Goal: Task Accomplishment & Management: Manage account settings

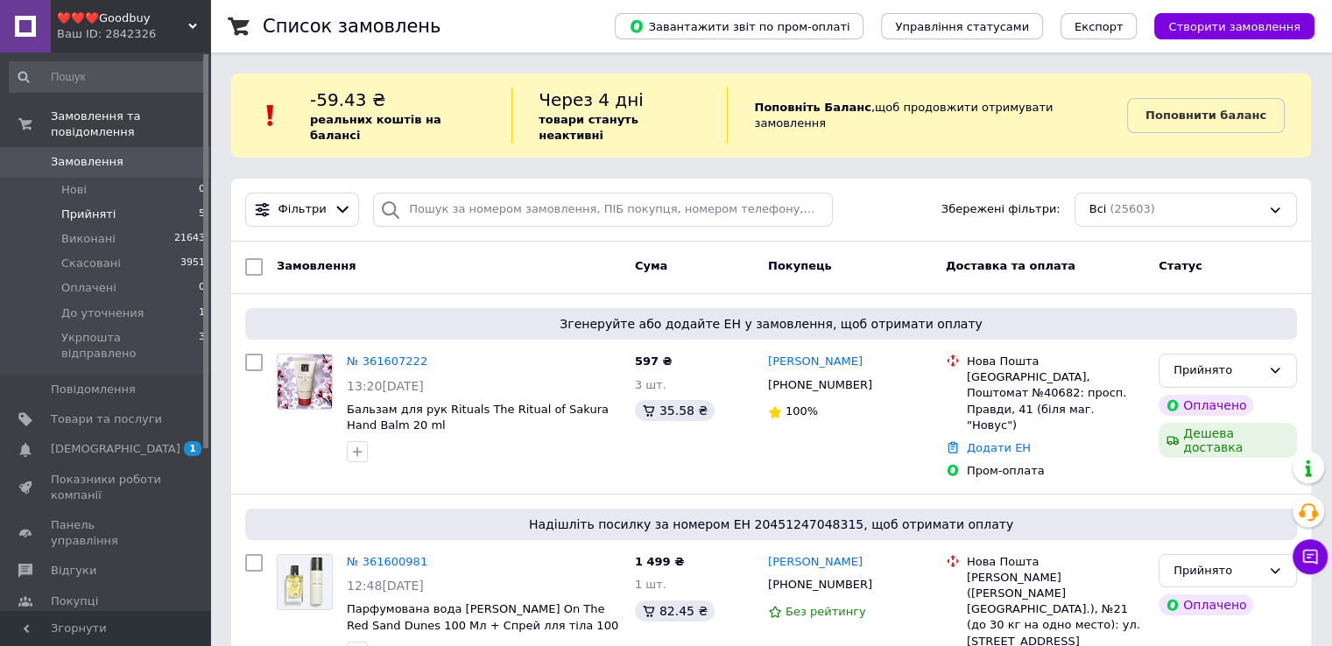
click at [88, 207] on span "Прийняті" at bounding box center [88, 215] width 54 height 16
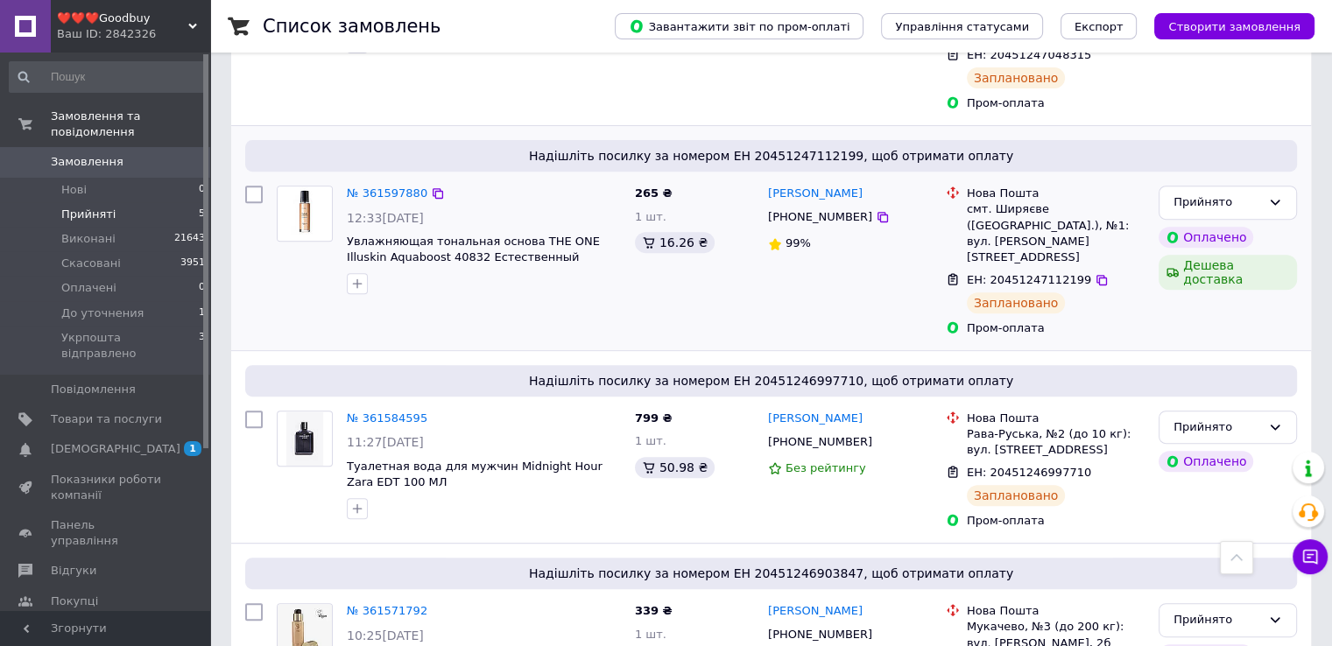
scroll to position [702, 0]
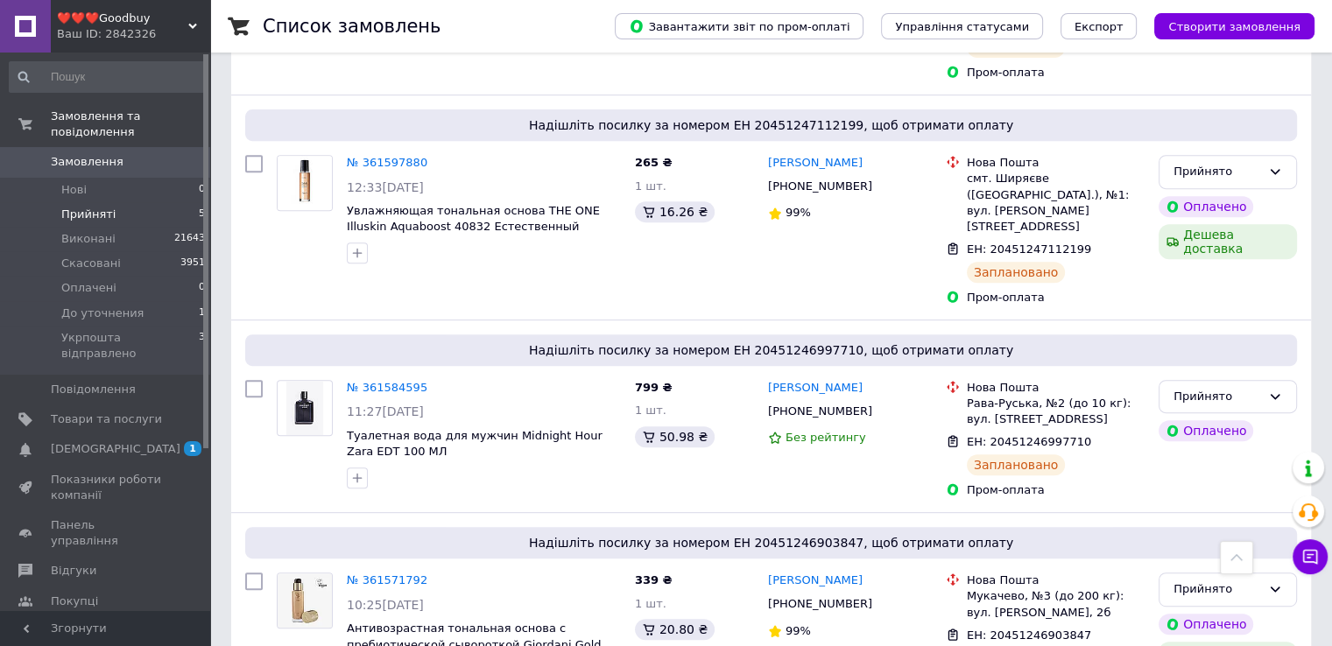
click at [95, 154] on span "Замовлення" at bounding box center [87, 162] width 73 height 16
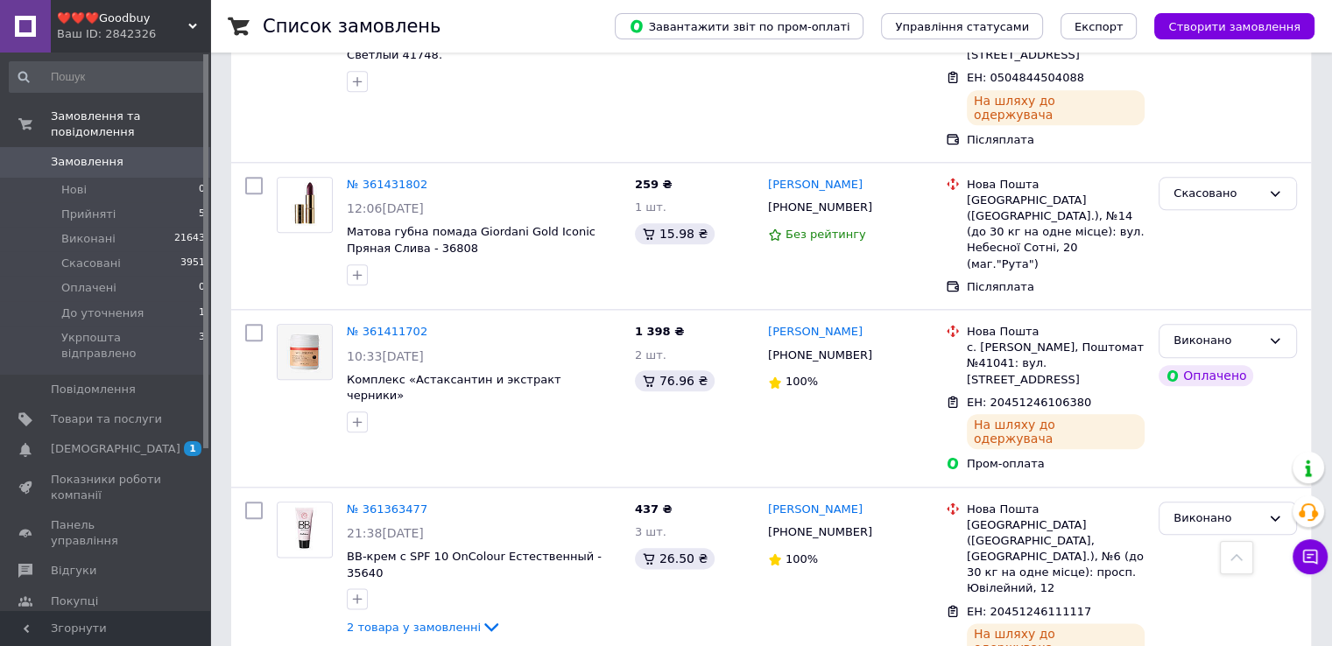
scroll to position [1926, 0]
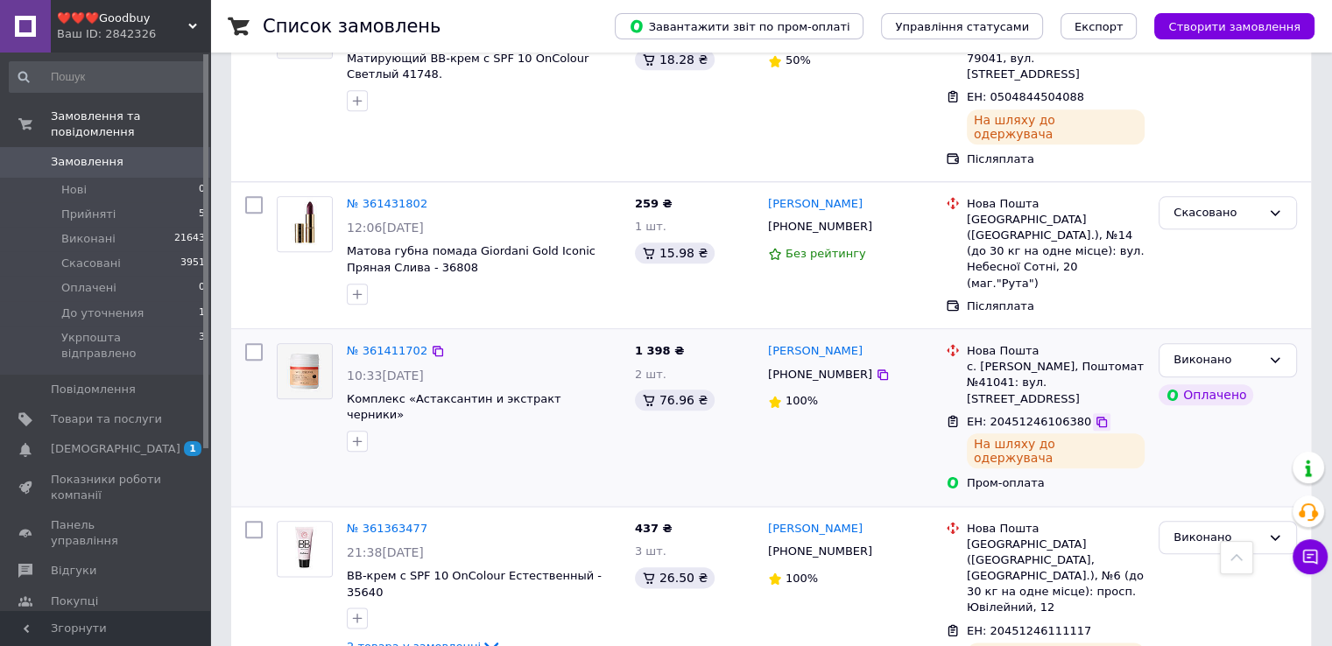
click at [1096, 417] on icon at bounding box center [1101, 422] width 11 height 11
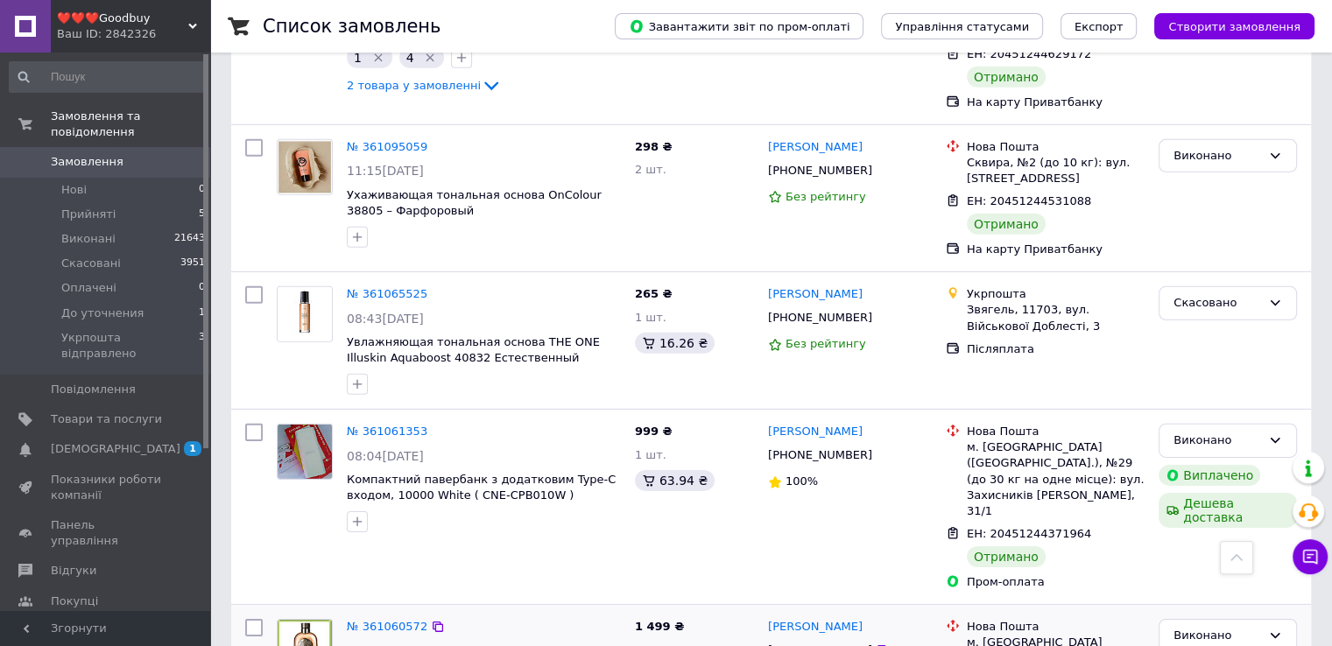
scroll to position [5428, 0]
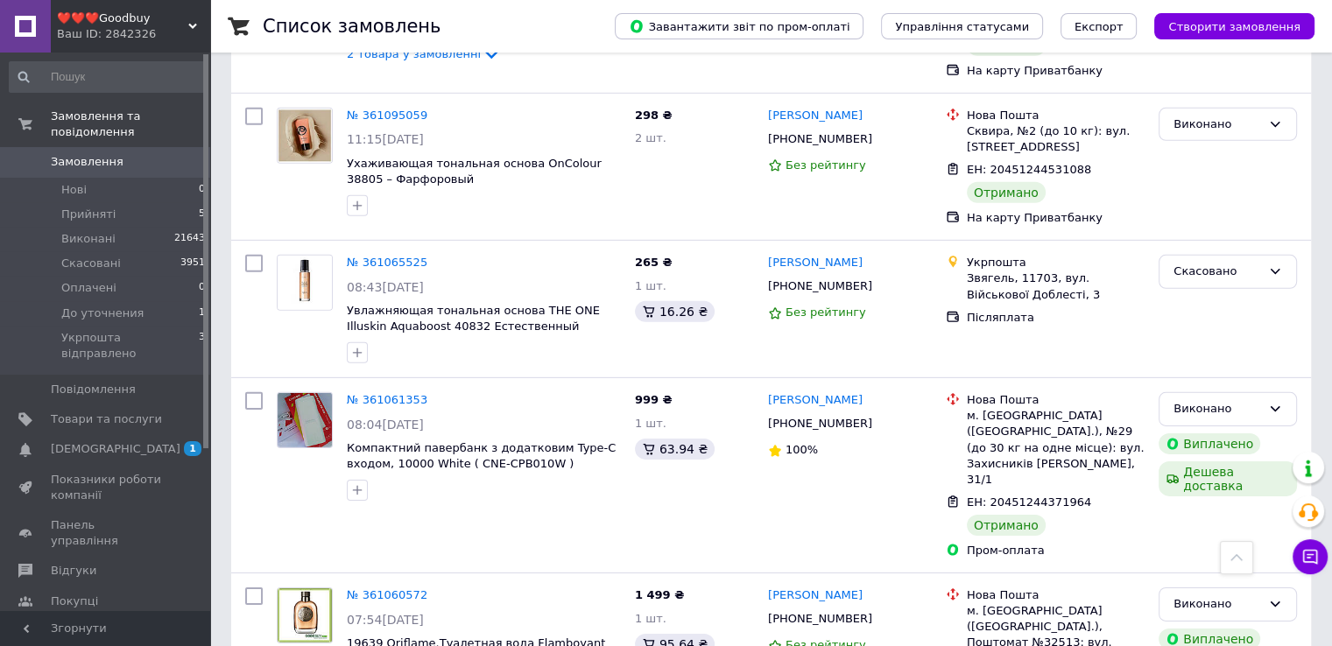
click at [123, 330] on span "Укрпошта відправлено" at bounding box center [129, 346] width 137 height 32
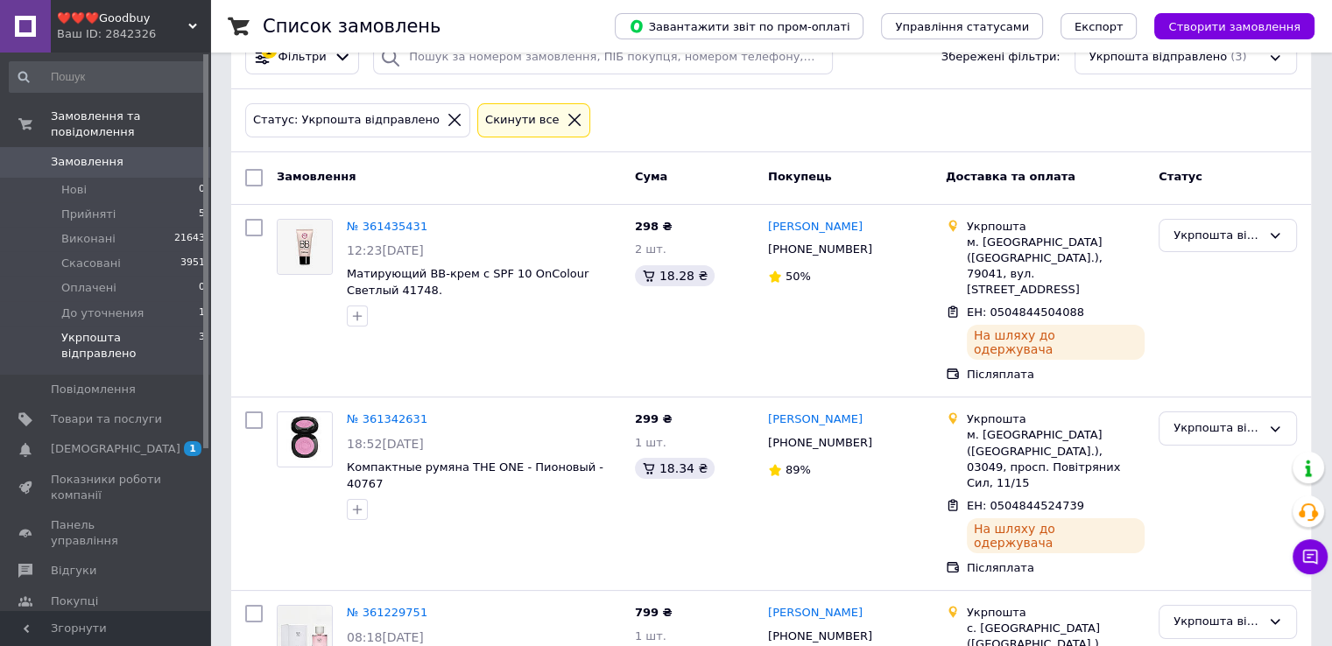
scroll to position [157, 0]
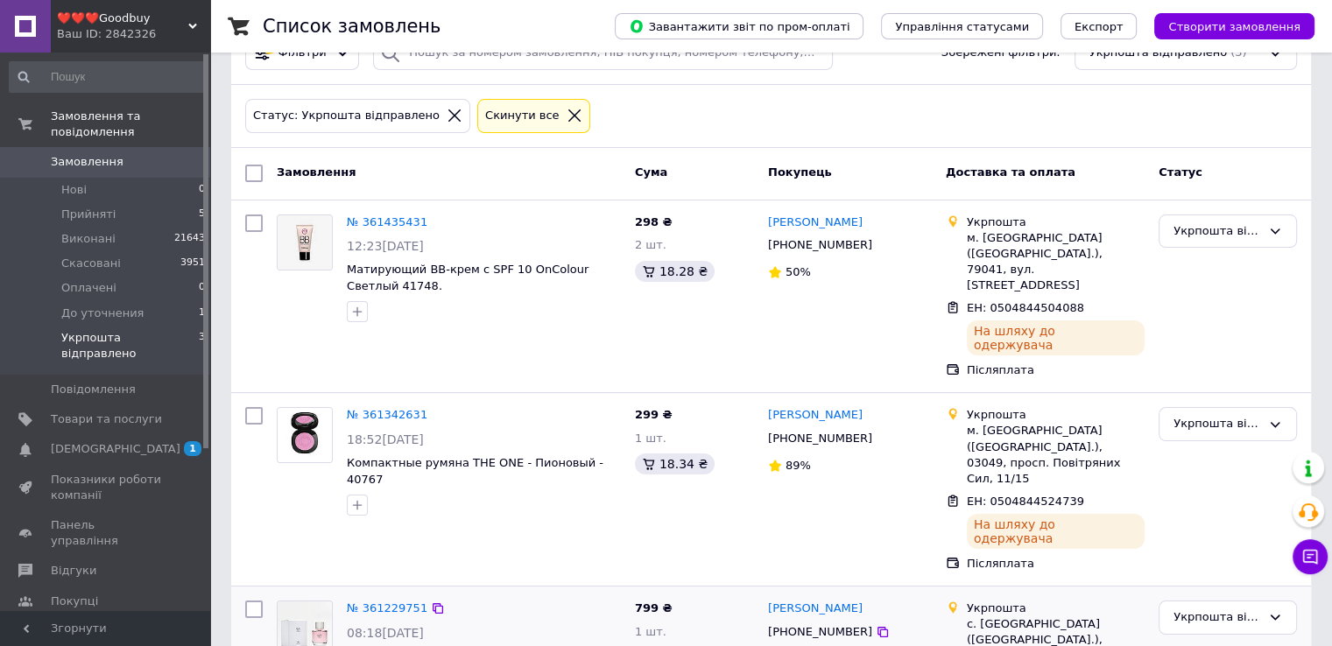
click at [102, 306] on span "До уточнения" at bounding box center [102, 314] width 82 height 16
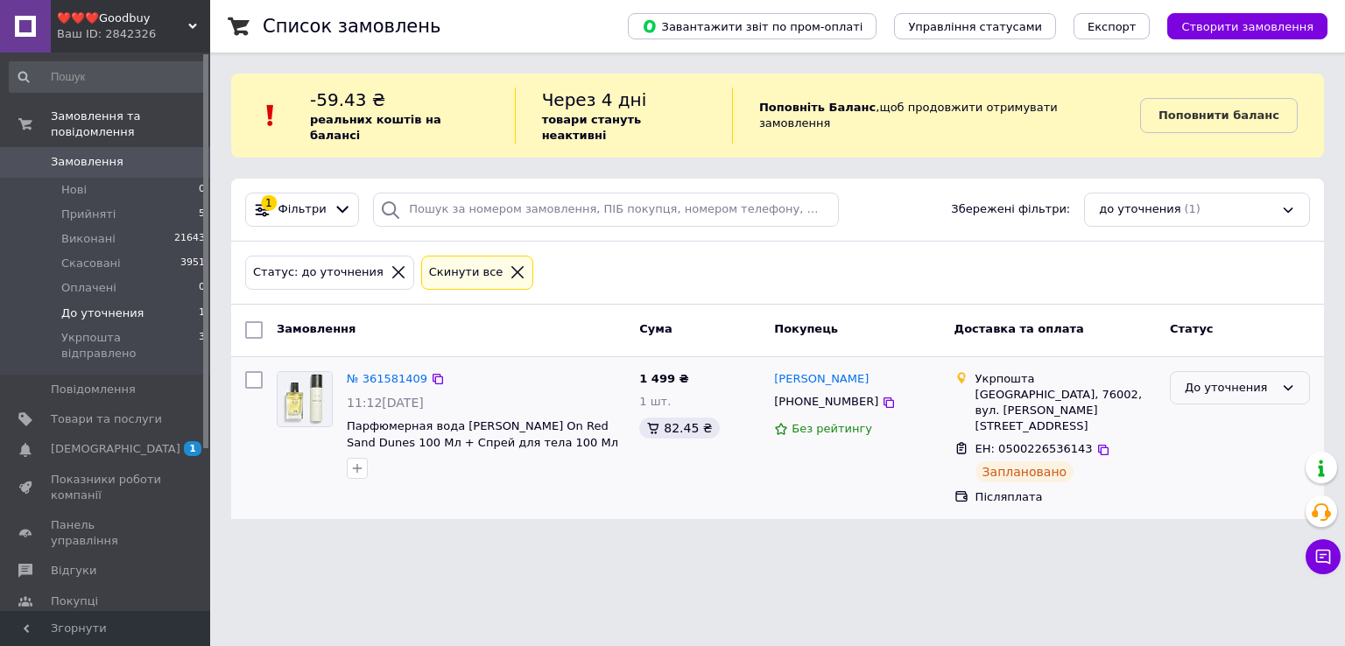
click at [1226, 379] on div "До уточнения" at bounding box center [1228, 388] width 89 height 18
click at [1051, 508] on html "❤️❤️❤️Goodbuy Ваш ID: 2842326 Сайт ❤️❤️❤️Goodbuy Кабінет покупця Перевірити ста…" at bounding box center [672, 270] width 1345 height 540
click at [1096, 443] on icon at bounding box center [1103, 450] width 14 height 14
click at [1247, 379] on div "До уточнения" at bounding box center [1228, 388] width 89 height 18
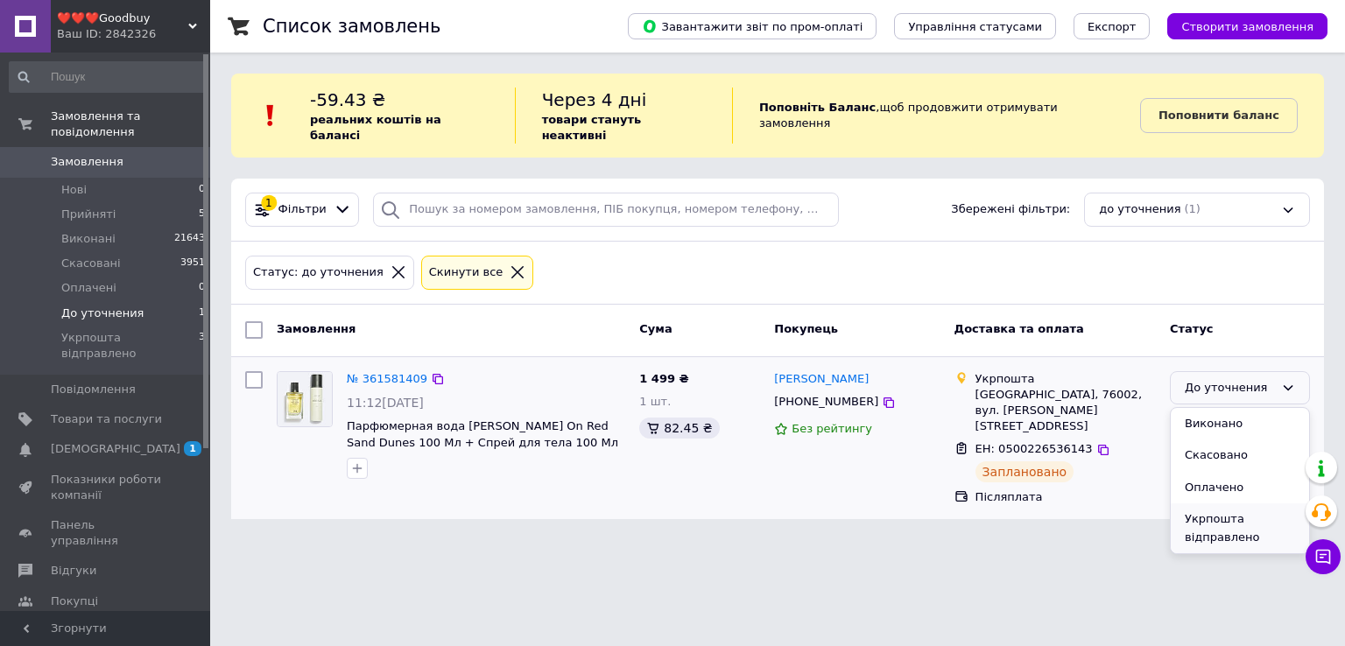
click at [1220, 505] on li "Укрпошта відправлено" at bounding box center [1239, 528] width 138 height 50
